Goal: Transaction & Acquisition: Purchase product/service

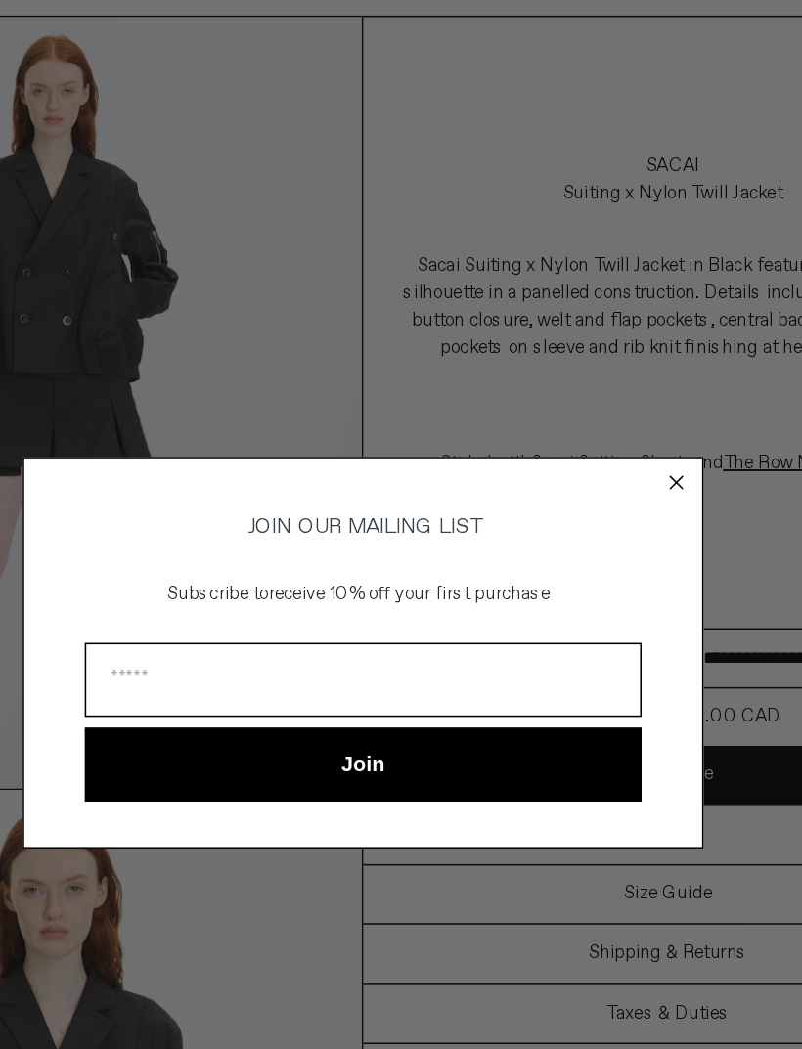
click at [593, 405] on icon "Close dialog" at bounding box center [603, 415] width 20 height 20
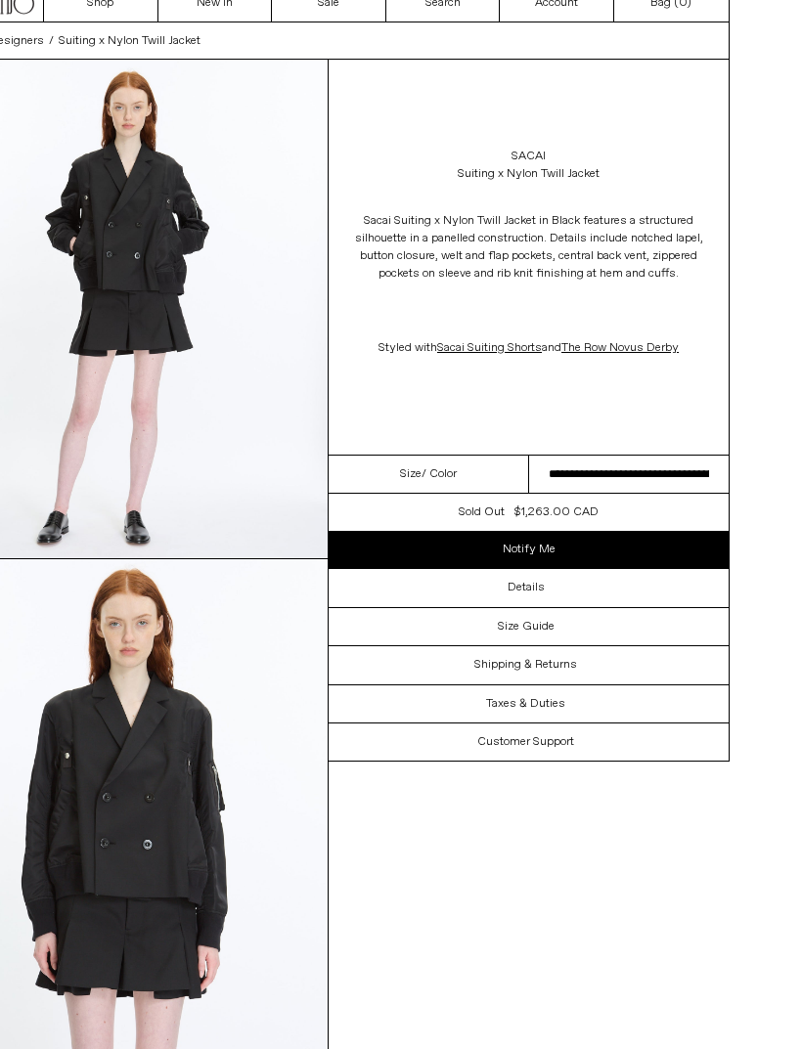
scroll to position [84, 0]
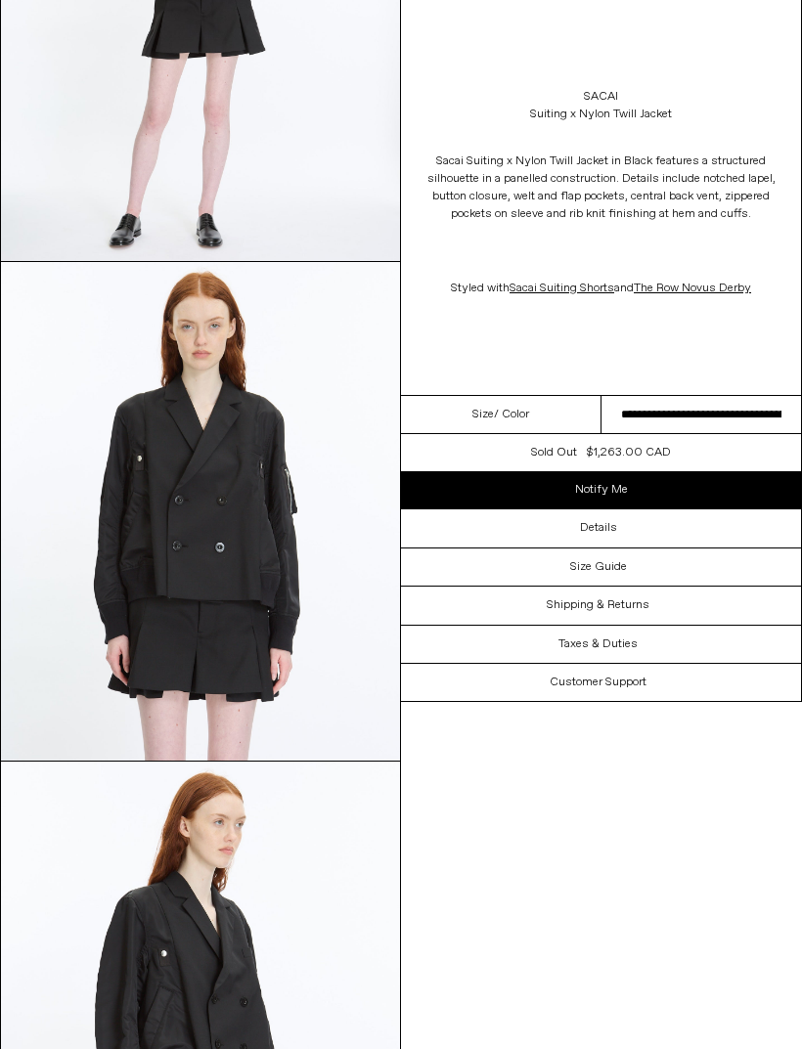
scroll to position [273, 0]
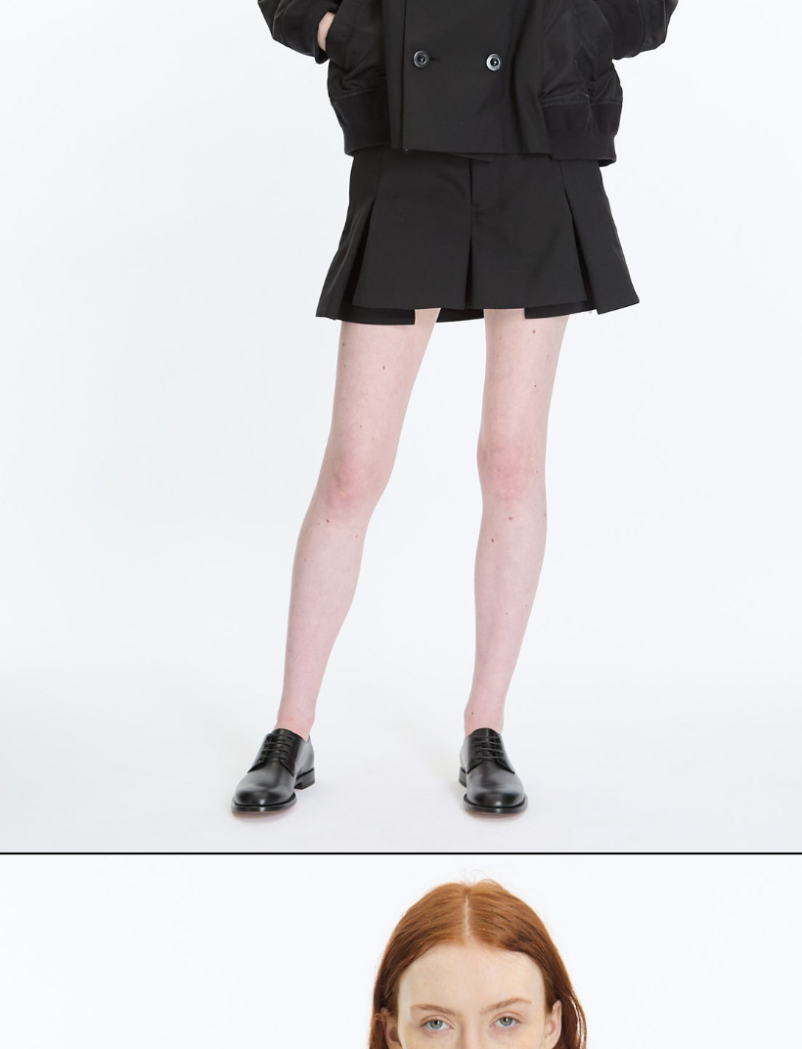
click at [229, 113] on img at bounding box center [200, 362] width 399 height 499
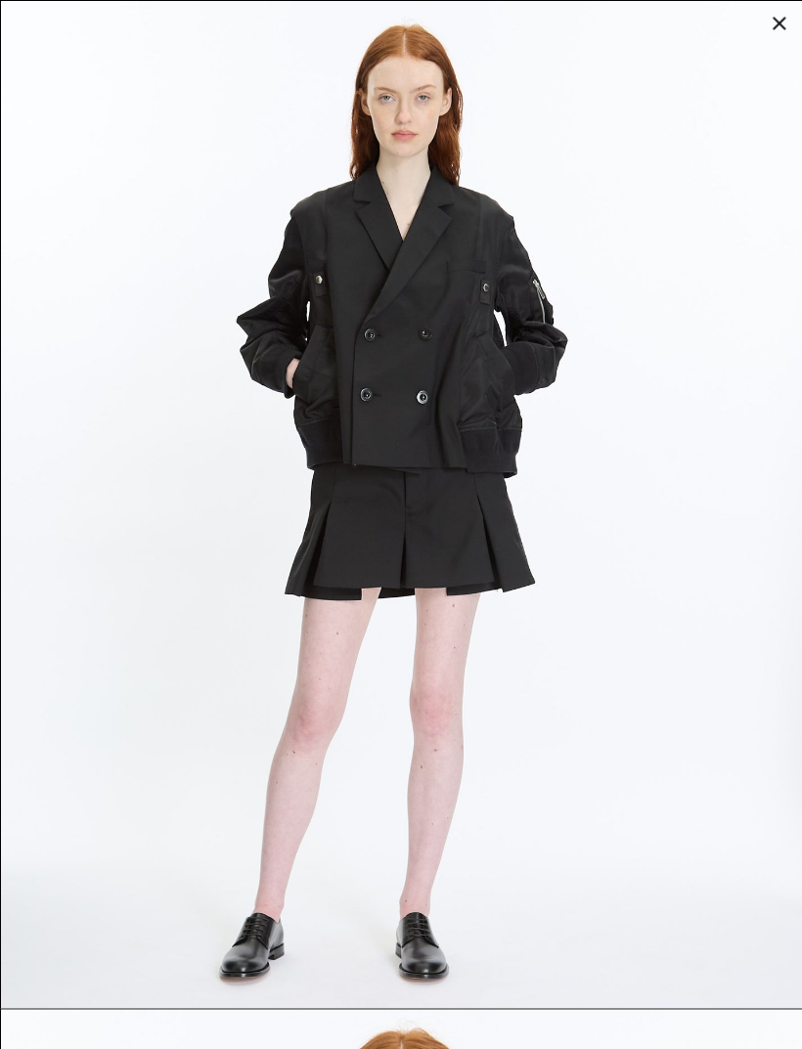
scroll to position [32, 0]
click at [764, 34] on div at bounding box center [773, 23] width 27 height 27
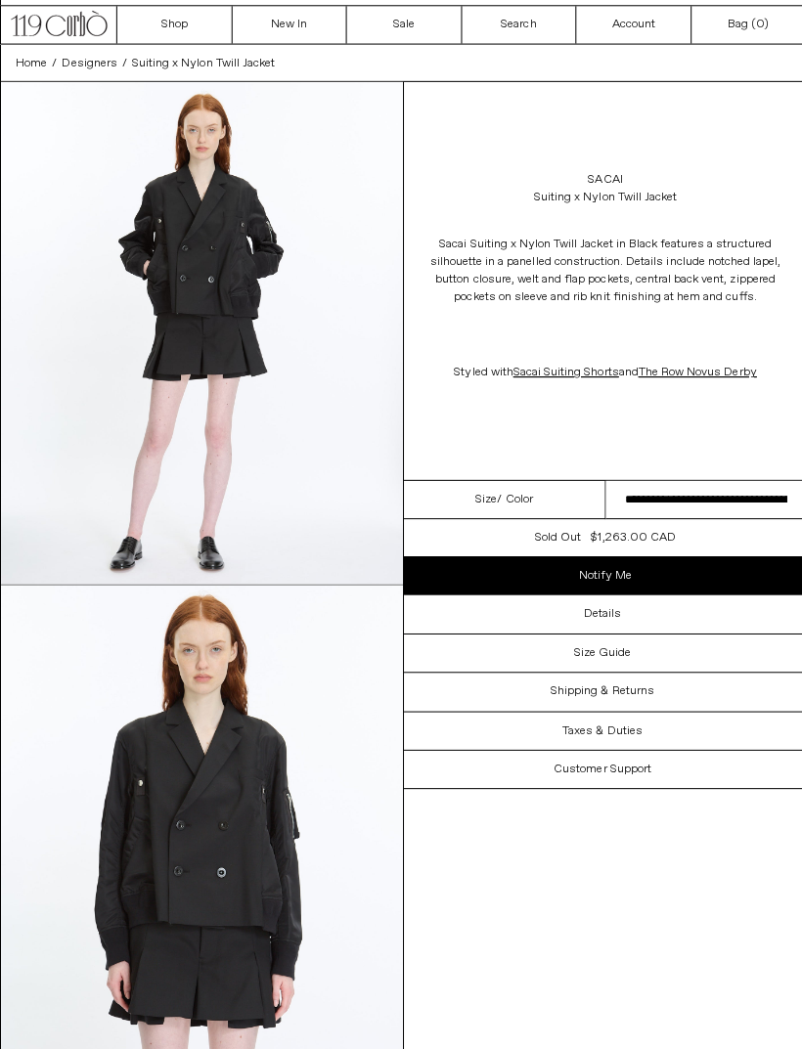
click at [609, 173] on link "Sacai" at bounding box center [601, 178] width 34 height 18
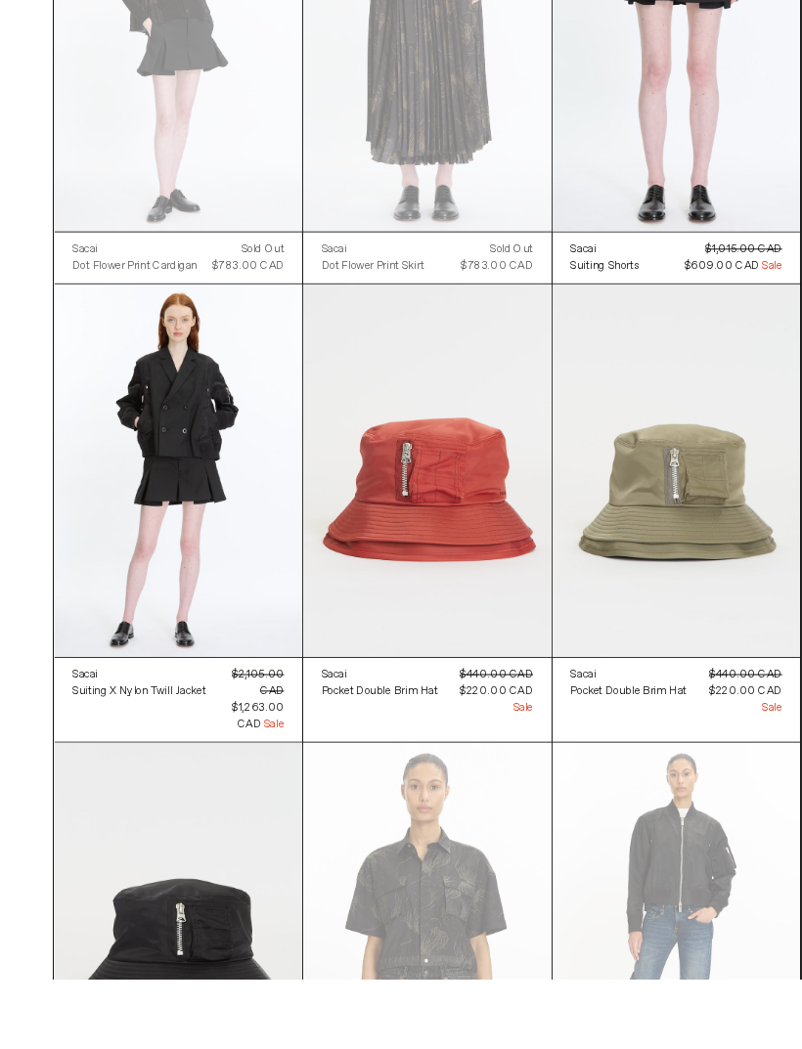
scroll to position [2212, 0]
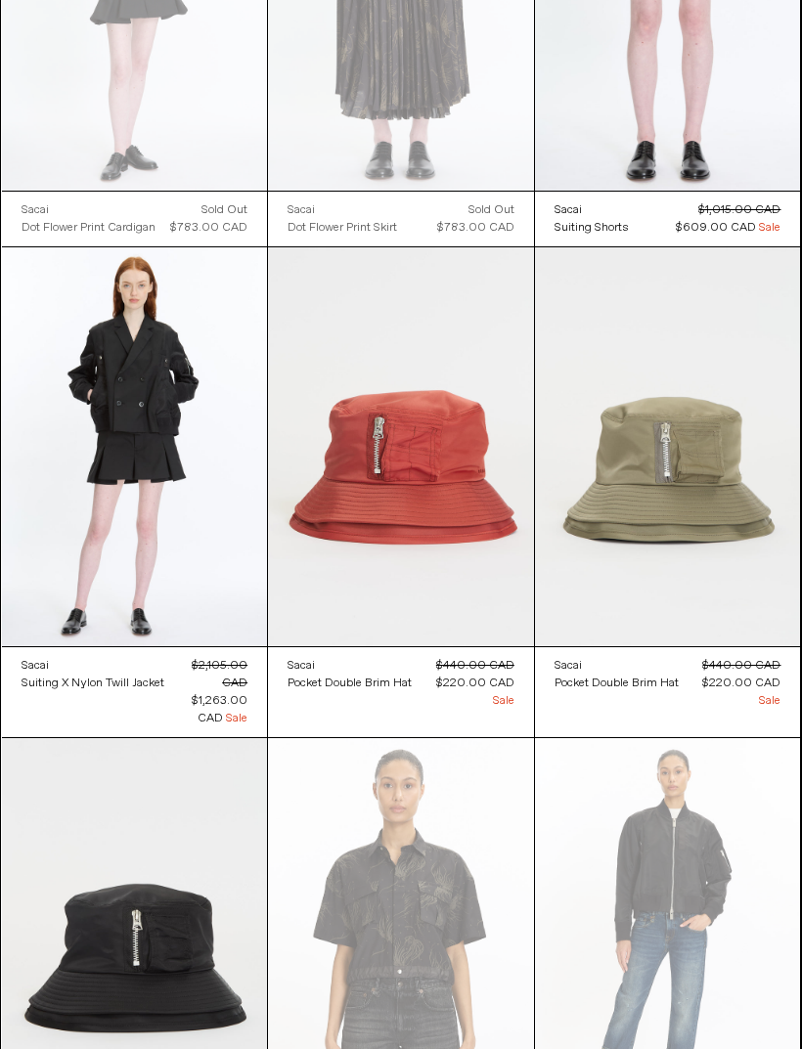
click at [136, 464] on at bounding box center [135, 446] width 266 height 398
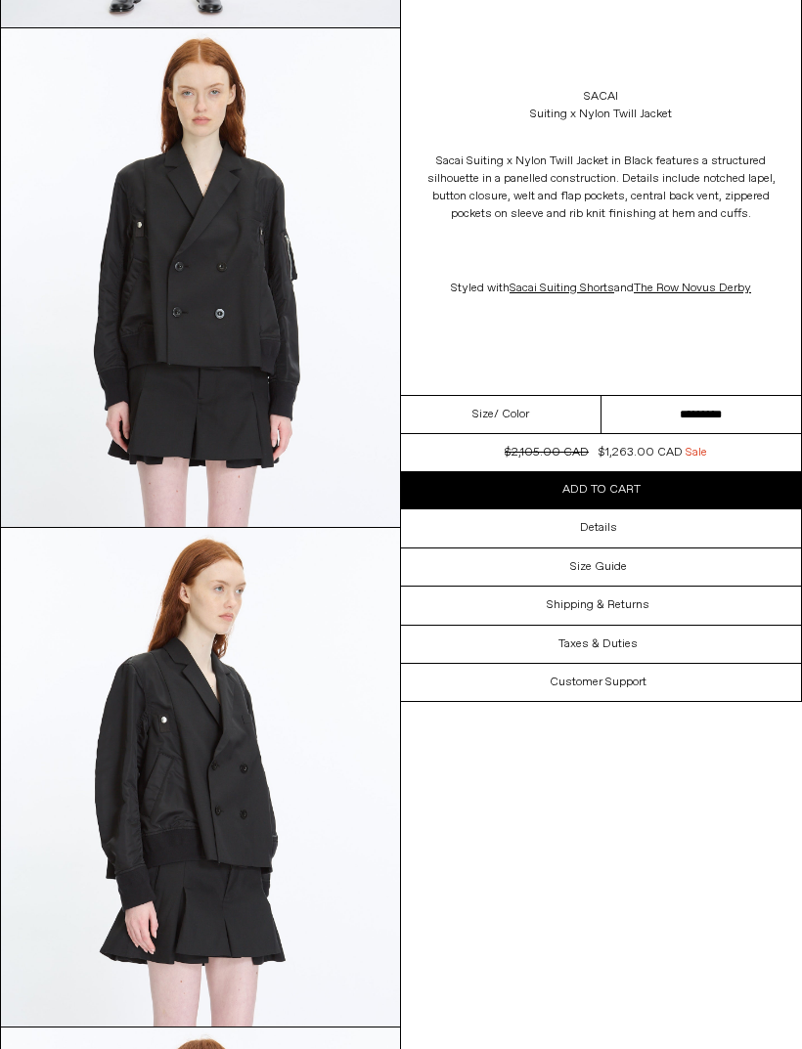
scroll to position [555, 0]
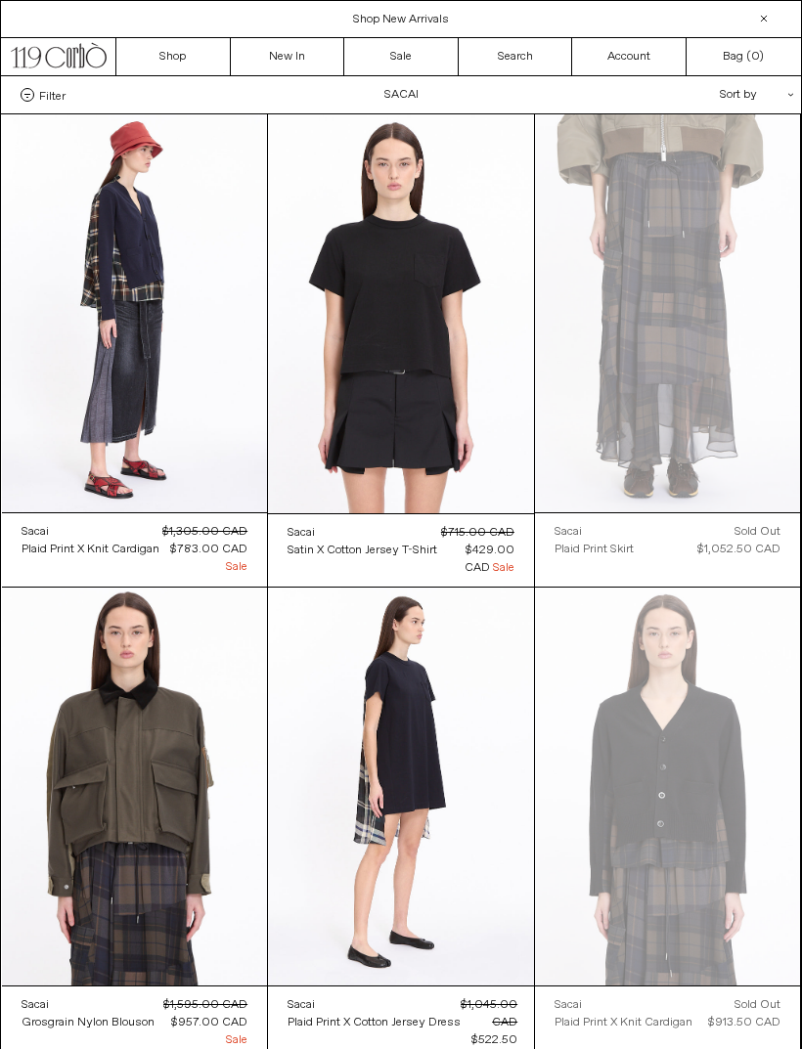
click at [748, 91] on div "Sort by .cls-1{fill:#231f20}" at bounding box center [693, 94] width 176 height 37
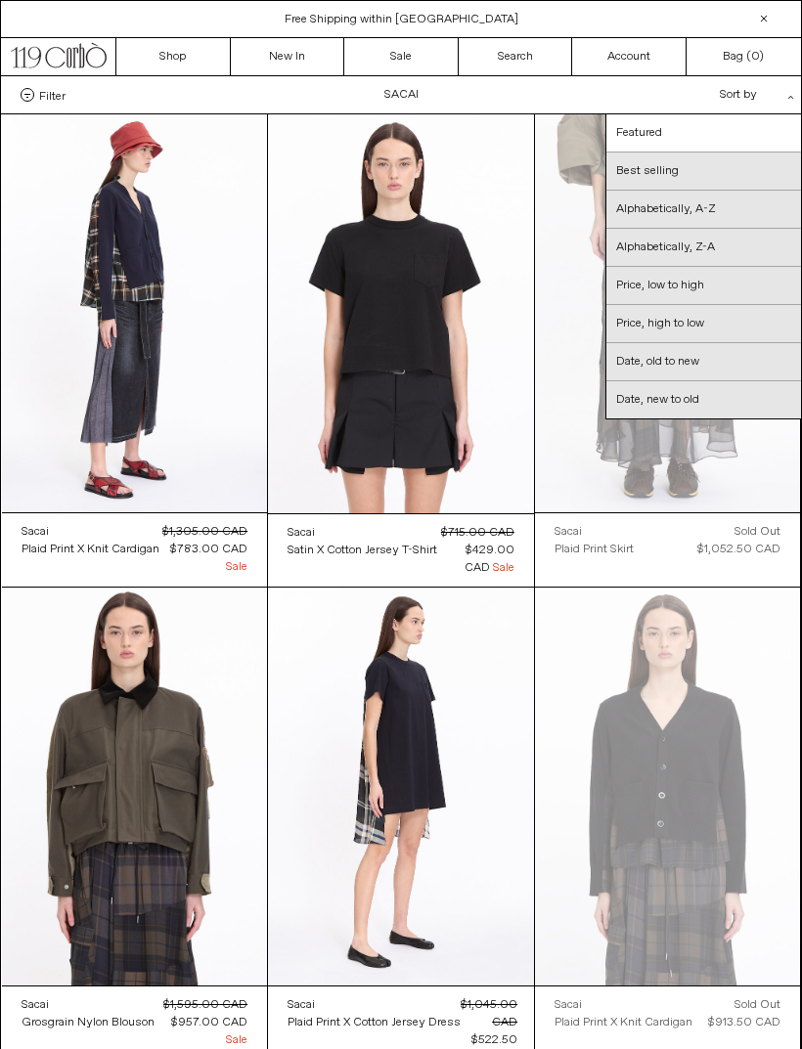
click at [689, 282] on link "Price, low to high" at bounding box center [703, 286] width 195 height 38
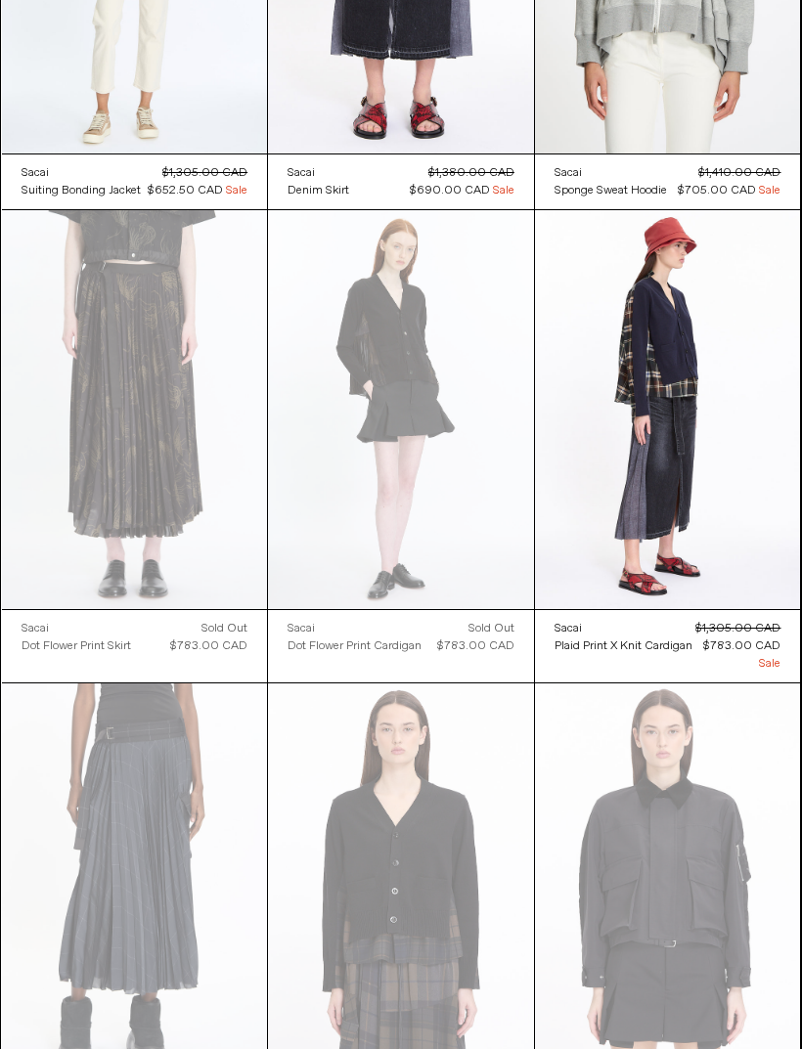
scroll to position [4082, 0]
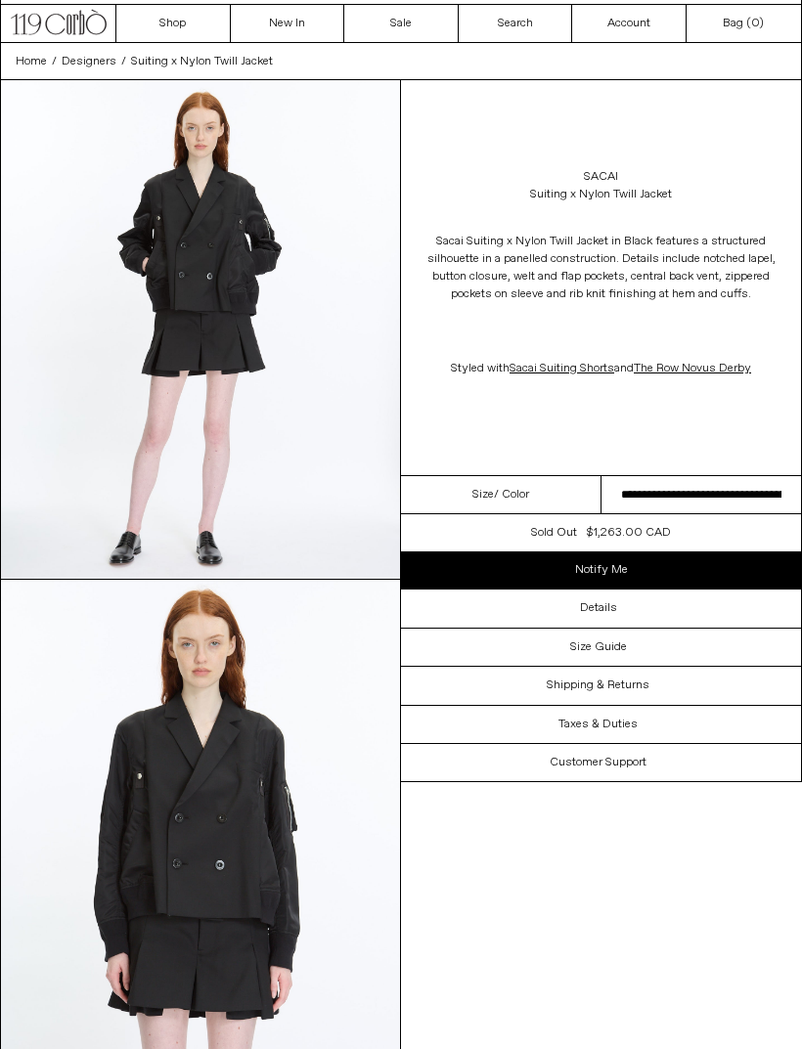
scroll to position [34, 0]
